Goal: Task Accomplishment & Management: Manage account settings

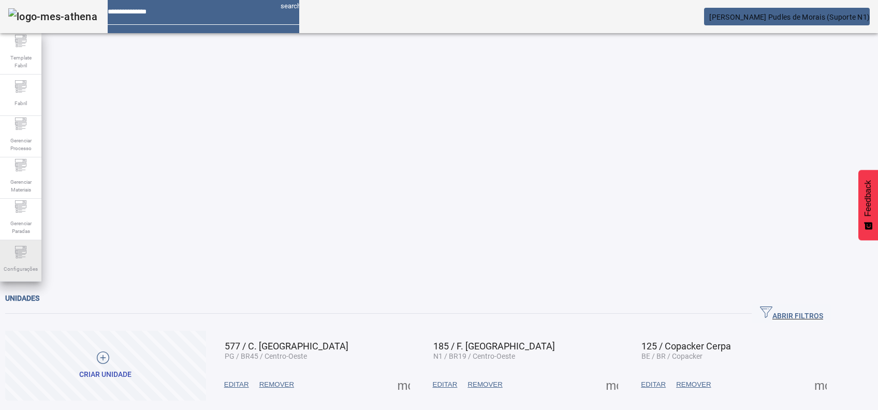
click at [26, 253] on icon at bounding box center [20, 252] width 12 height 12
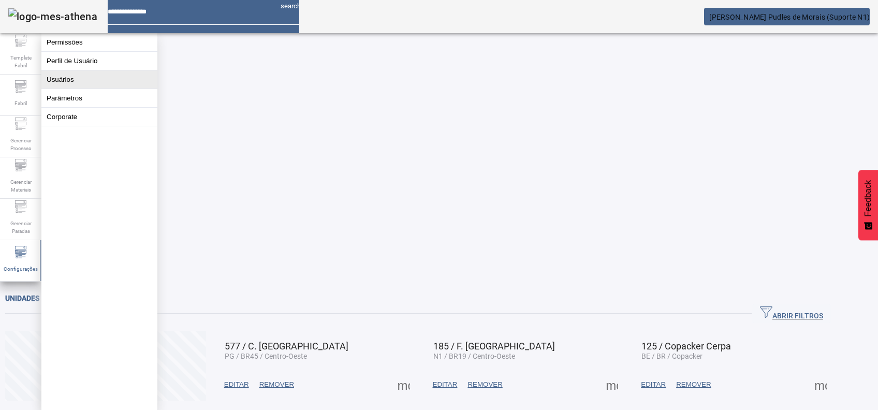
click at [85, 87] on button "Usuários" at bounding box center [99, 79] width 116 height 18
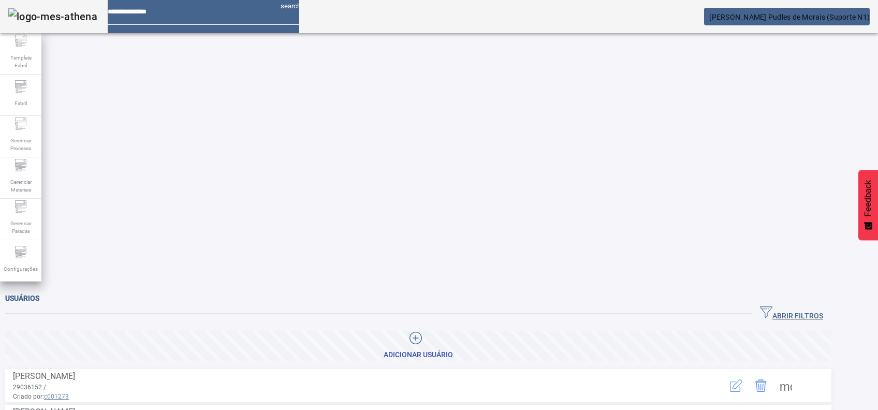
click at [823, 306] on span "ABRIR FILTROS" at bounding box center [791, 314] width 63 height 16
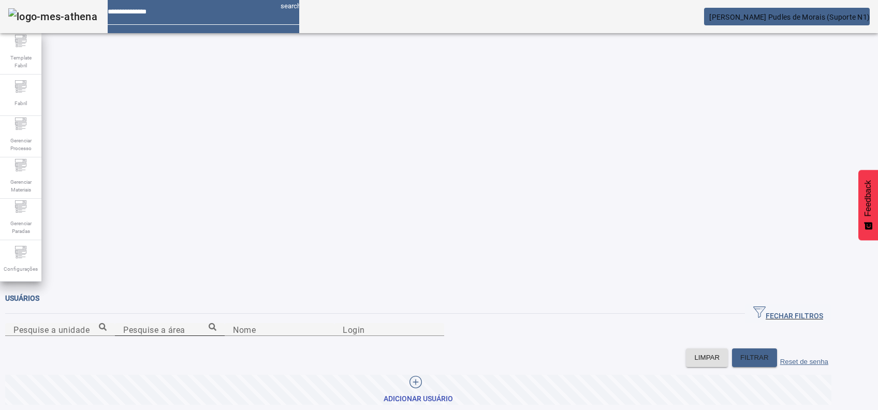
click at [216, 324] on input "Pesquise a área" at bounding box center [169, 330] width 93 height 12
click at [444, 336] on div at bounding box center [389, 342] width 110 height 12
click at [436, 324] on input "Login" at bounding box center [389, 330] width 93 height 12
paste input "********"
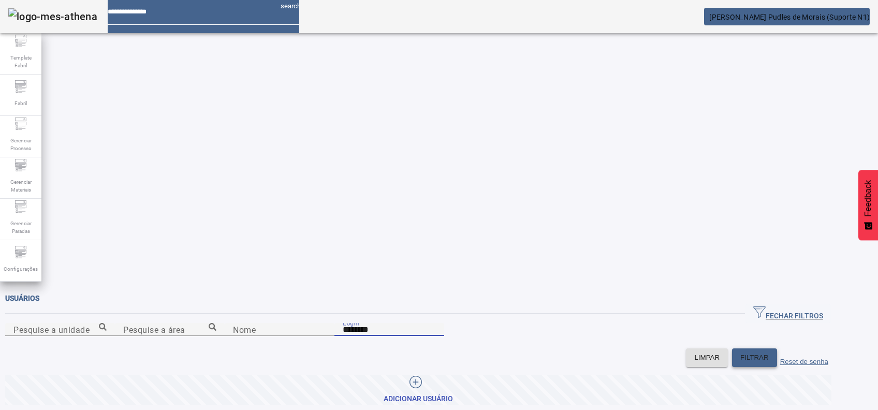
type input "********"
click at [777, 345] on span at bounding box center [754, 357] width 45 height 25
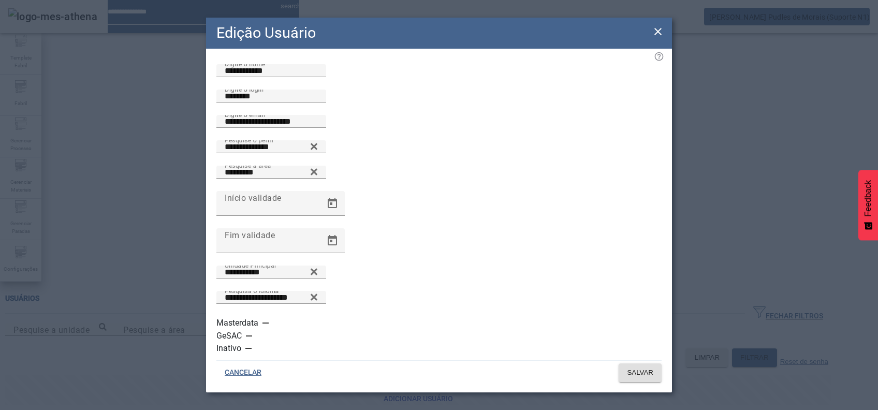
click at [318, 153] on icon at bounding box center [314, 146] width 8 height 12
click at [318, 153] on input "Pesquise o perfil" at bounding box center [271, 147] width 93 height 12
click at [428, 166] on div "Pesquise o perfil" at bounding box center [438, 152] width 445 height 25
click at [318, 153] on input "Pesquise o perfil" at bounding box center [271, 147] width 93 height 12
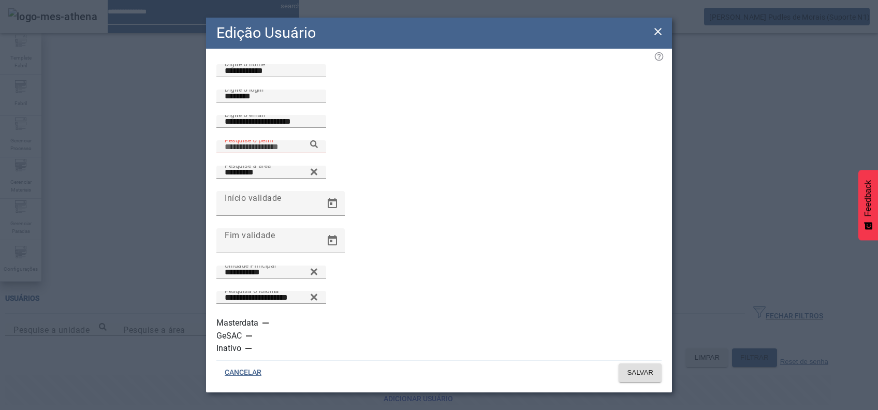
click at [318, 148] on icon at bounding box center [314, 144] width 8 height 8
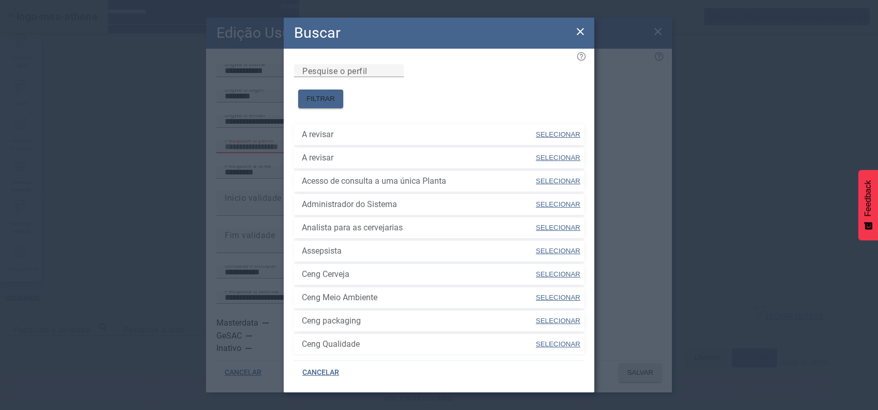
scroll to position [286, 0]
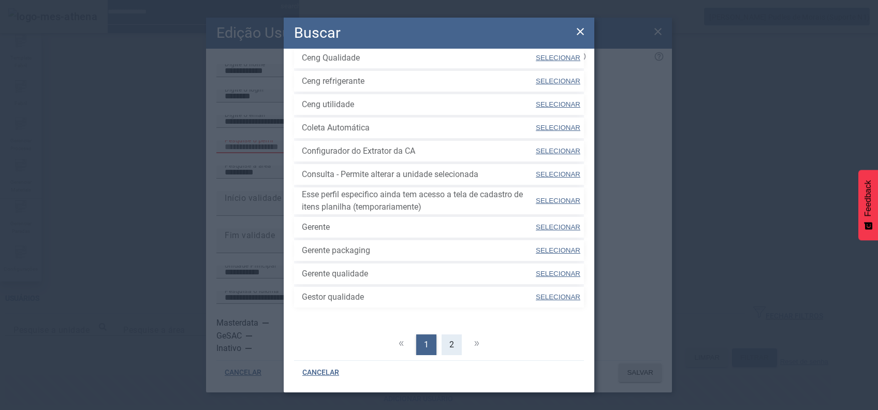
click at [449, 334] on div "2" at bounding box center [452, 344] width 20 height 21
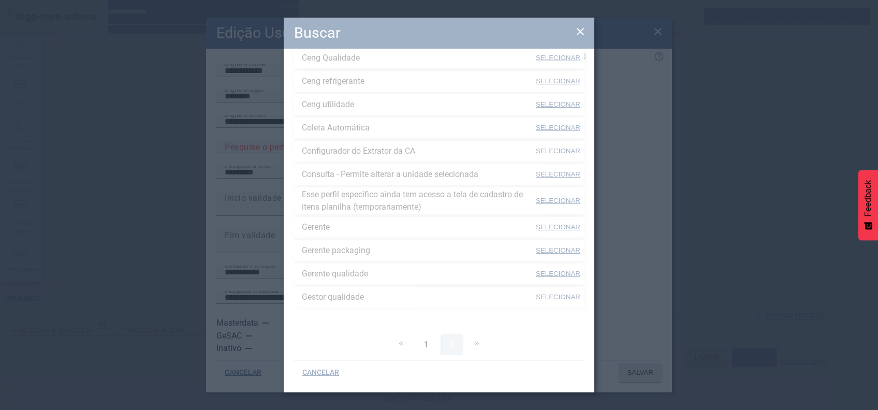
scroll to position [263, 0]
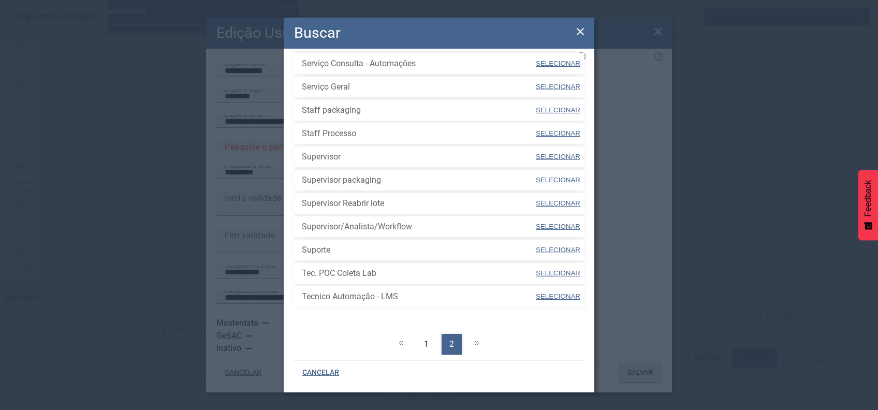
click at [540, 153] on span "SELECIONAR" at bounding box center [558, 157] width 45 height 8
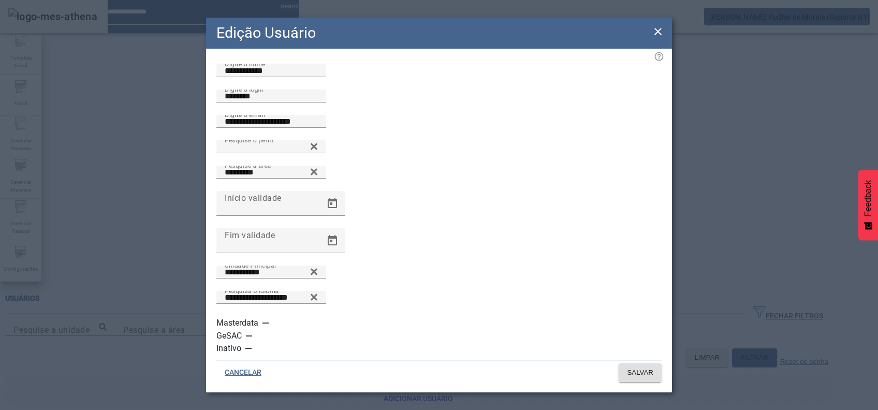
type input "**********"
click at [633, 368] on span "SALVAR" at bounding box center [640, 373] width 26 height 10
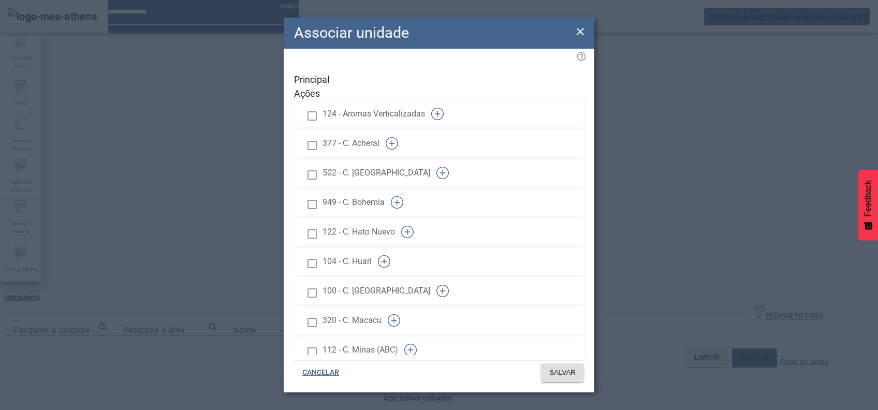
scroll to position [1128, 0]
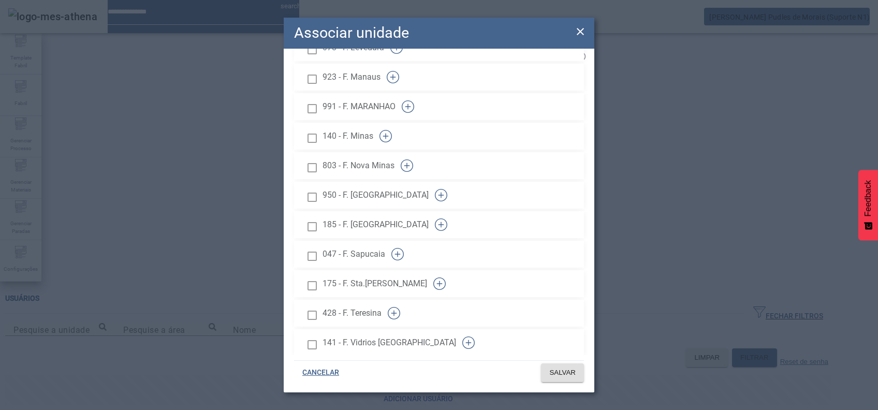
click at [444, 24] on icon "button" at bounding box center [437, 18] width 12 height 12
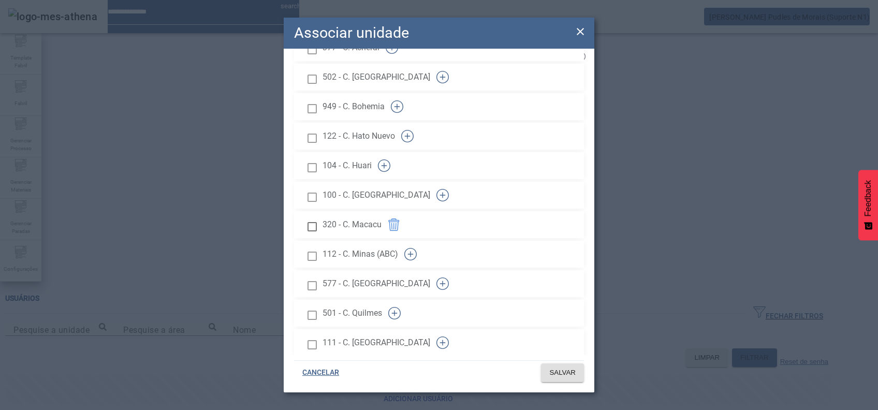
scroll to position [804, 0]
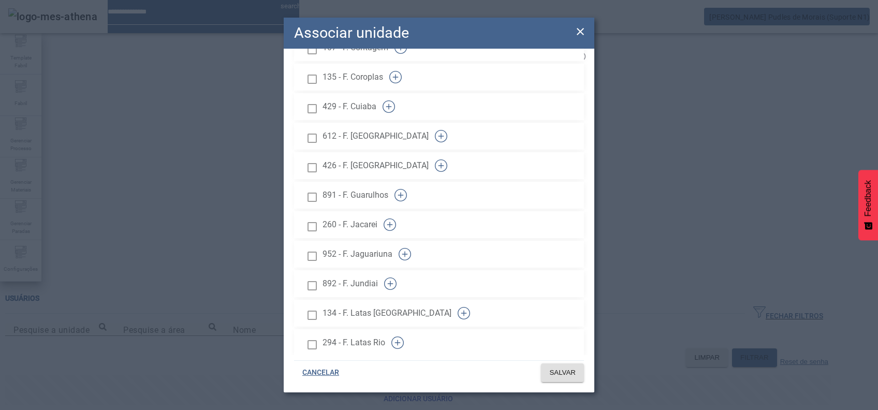
click at [402, 212] on button "button" at bounding box center [389, 224] width 25 height 25
click at [561, 360] on span at bounding box center [562, 372] width 43 height 25
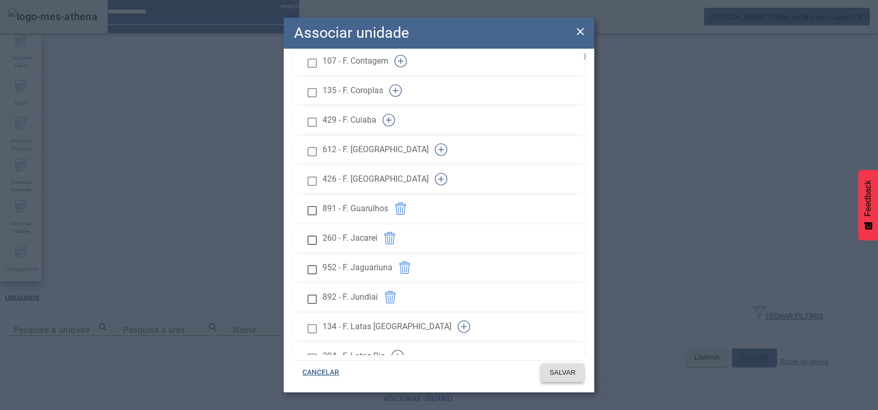
scroll to position [787, 0]
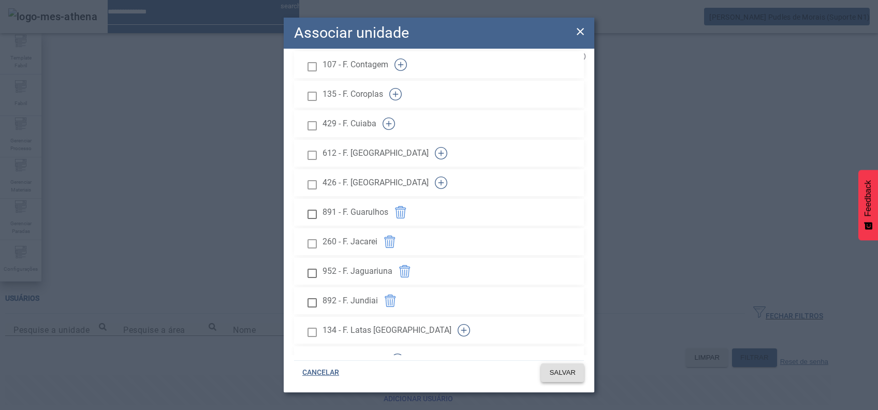
click at [565, 368] on span "SALVAR" at bounding box center [562, 373] width 26 height 10
